Goal: Information Seeking & Learning: Learn about a topic

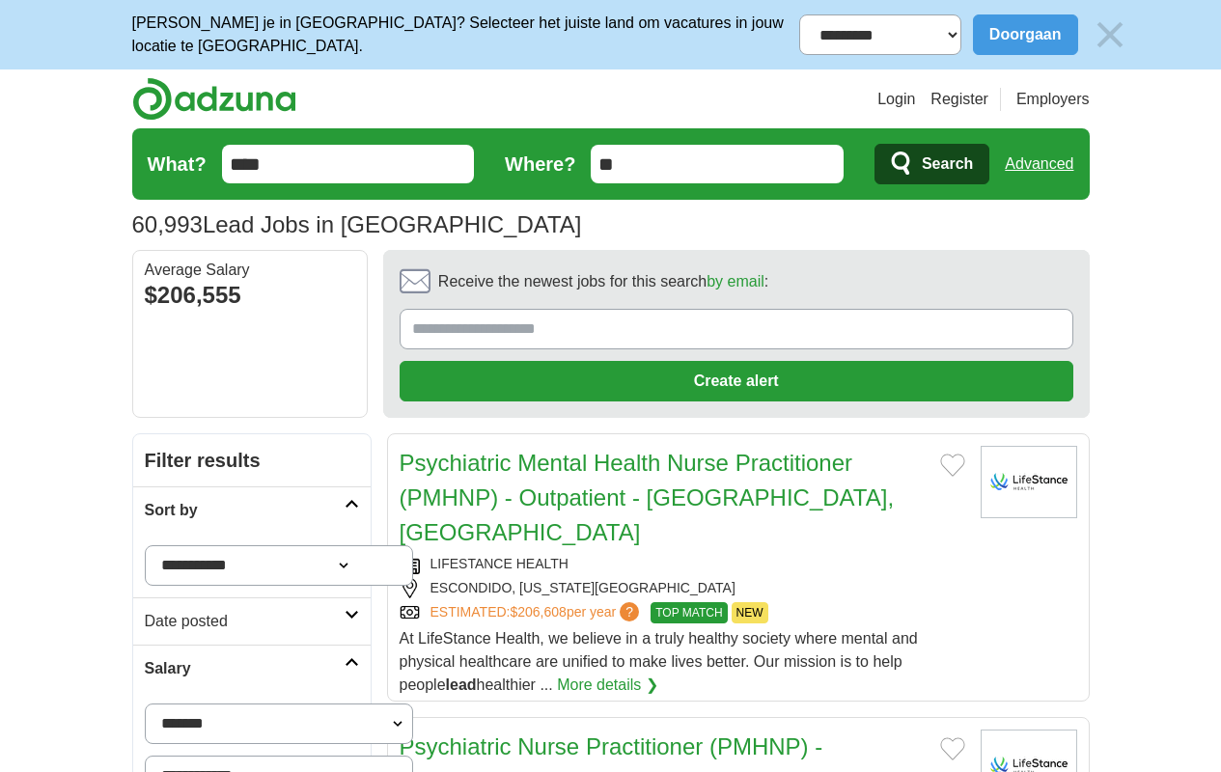
scroll to position [2362, 0]
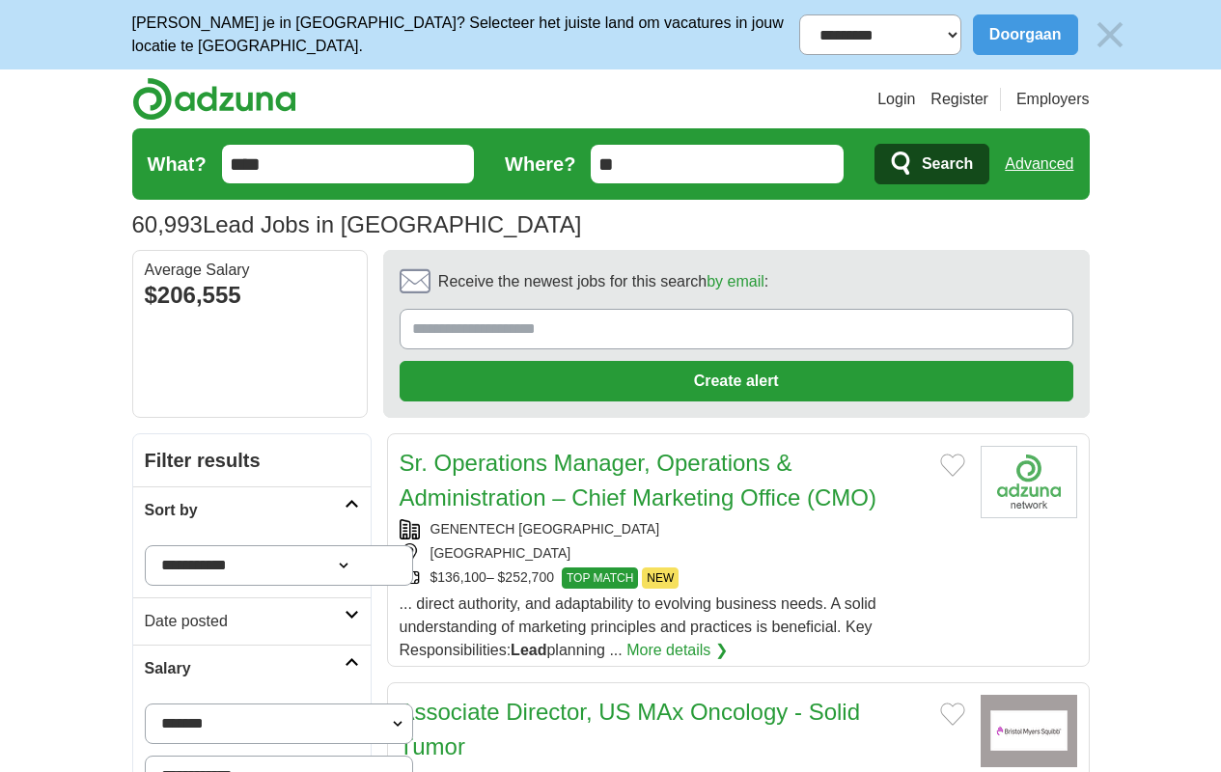
scroll to position [2408, 0]
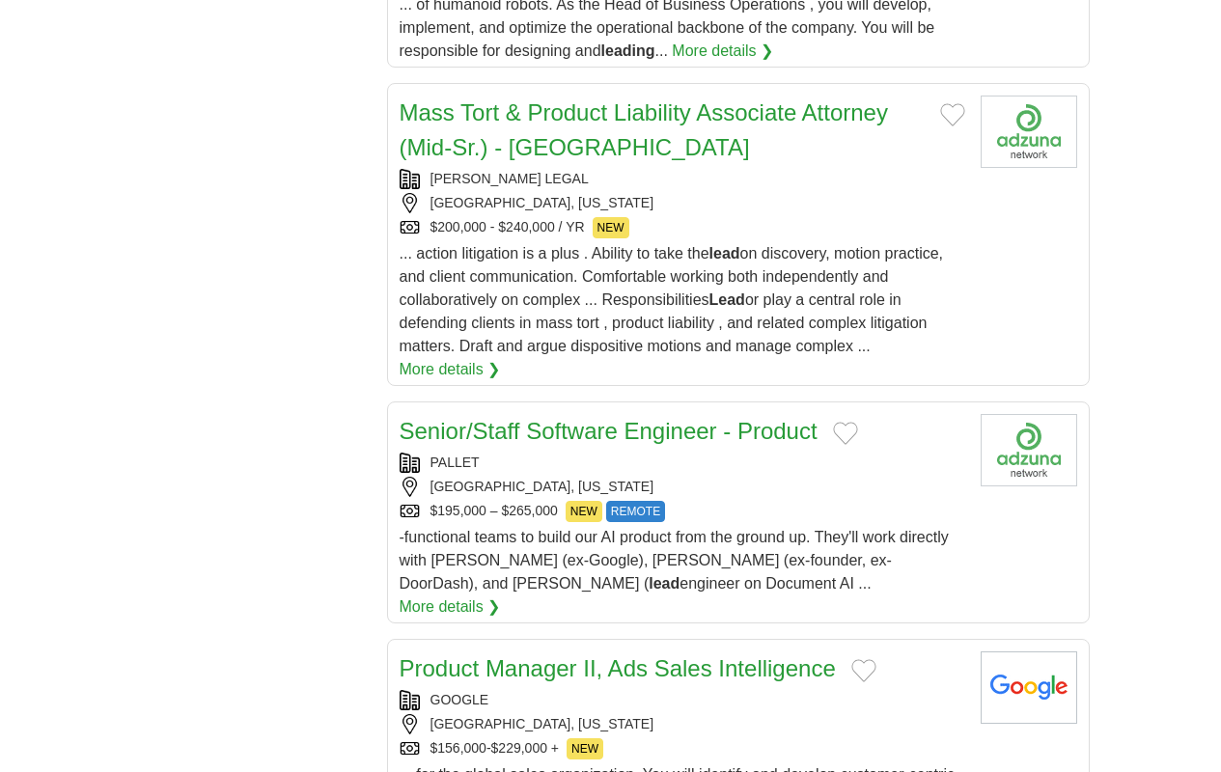
scroll to position [2350, 0]
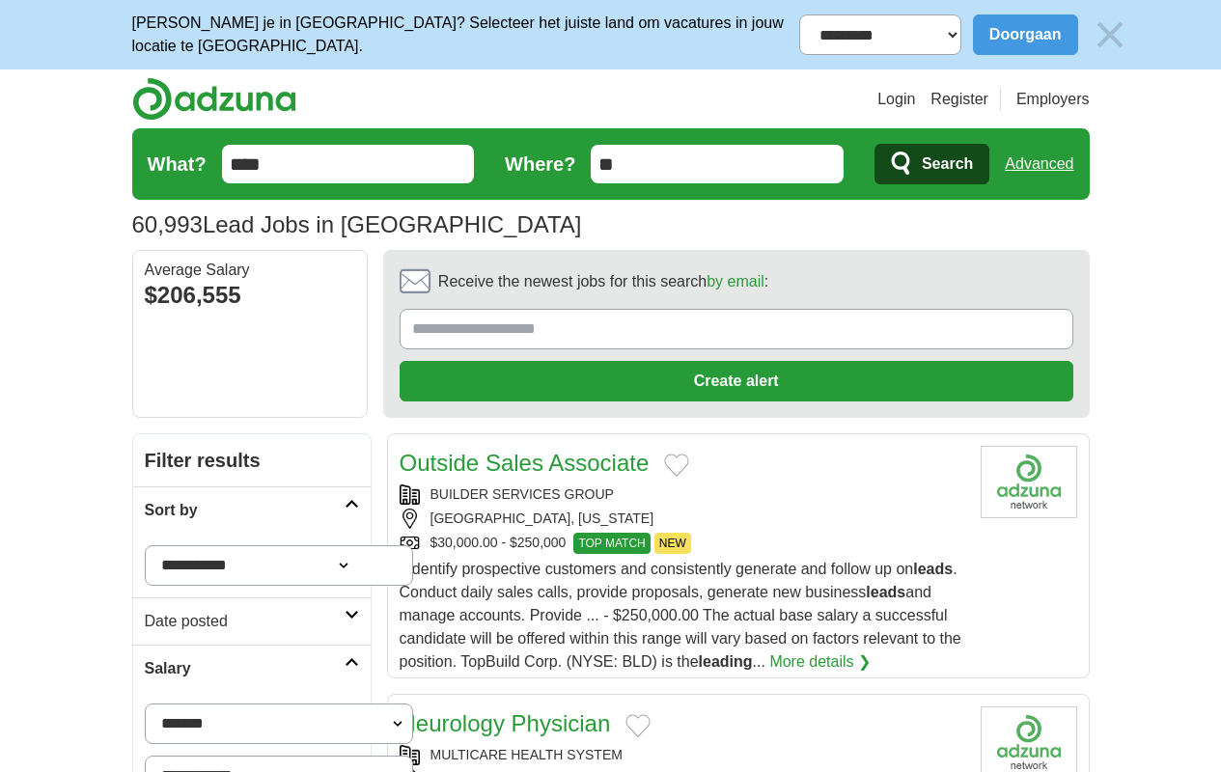
scroll to position [2513, 0]
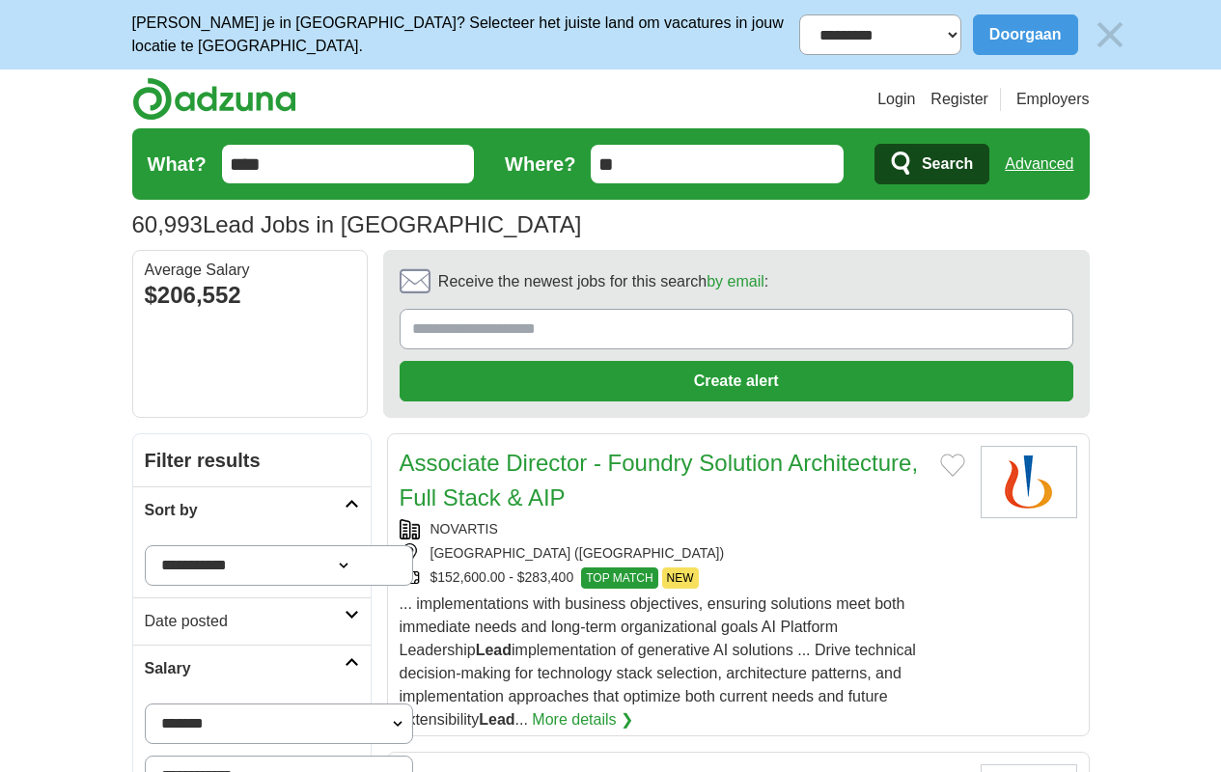
scroll to position [2489, 0]
